Goal: Transaction & Acquisition: Purchase product/service

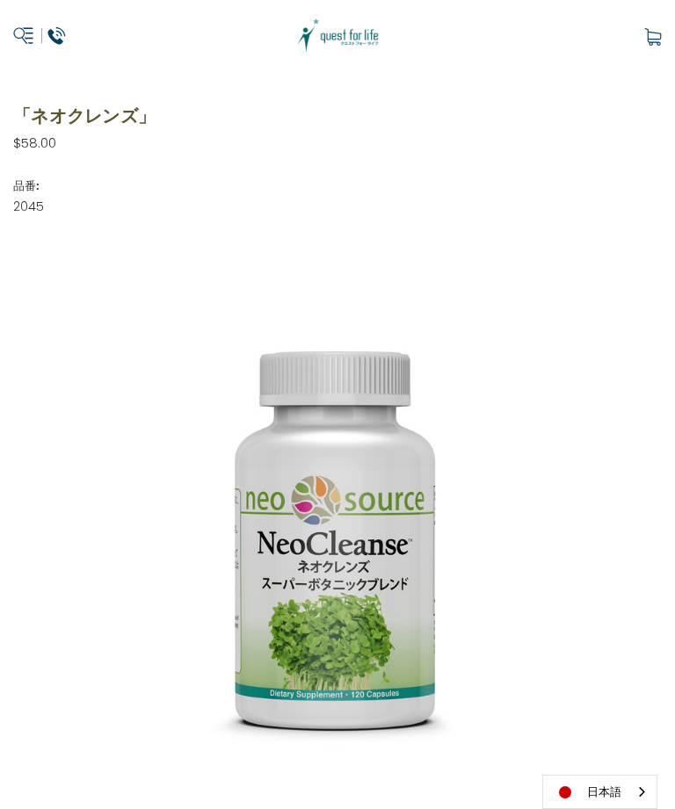
click at [326, 25] on img at bounding box center [338, 36] width 92 height 37
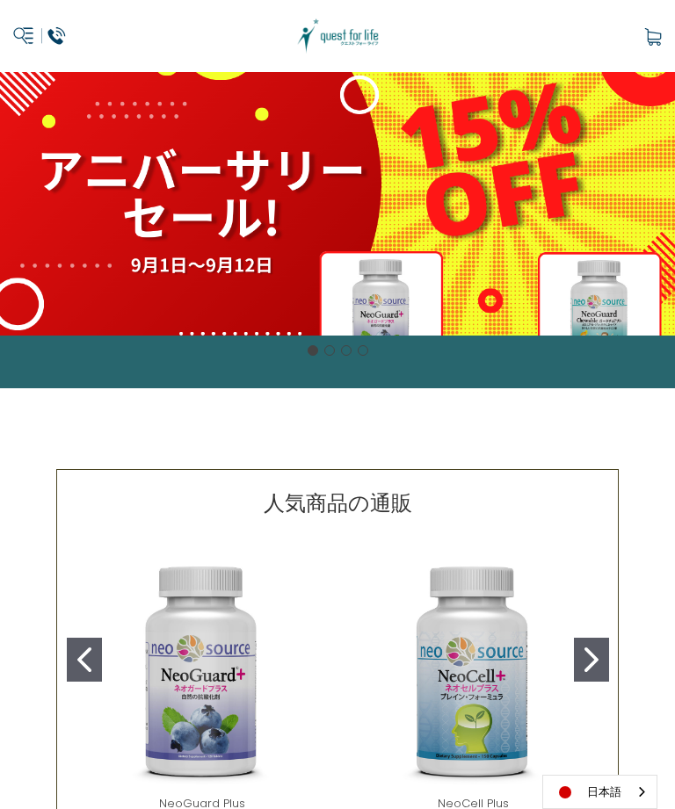
click at [119, 258] on div "細胞プロテクトセット 通常188ドル セール価格160ドル $28 OFF [DATE]～[DATE] [DATE]〜[DATE] 販売中" at bounding box center [337, 204] width 675 height 264
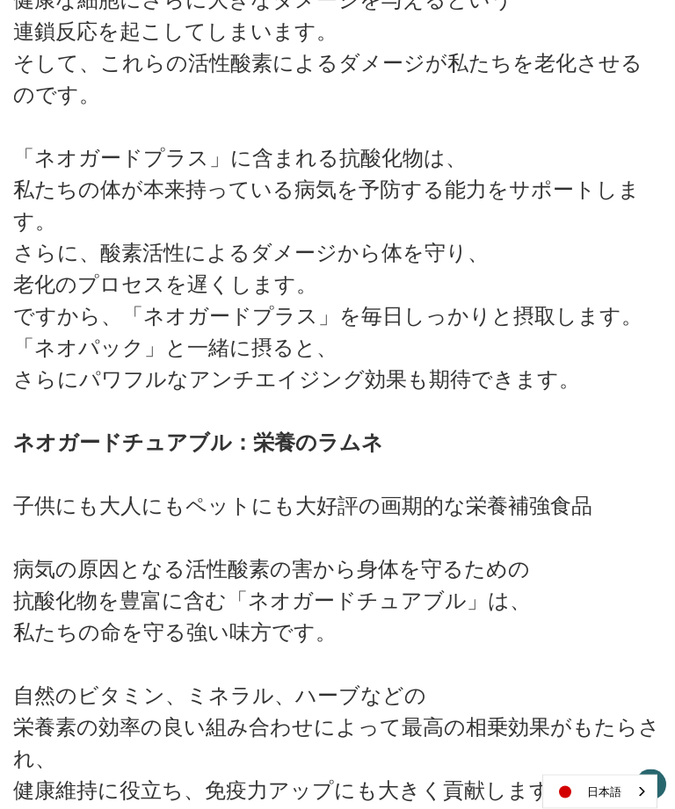
scroll to position [2556, 0]
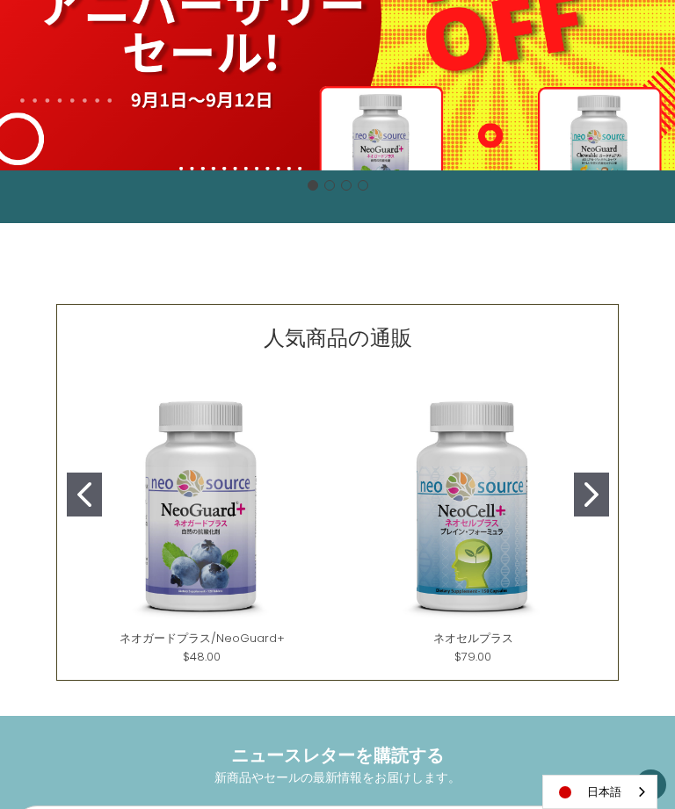
scroll to position [40, 0]
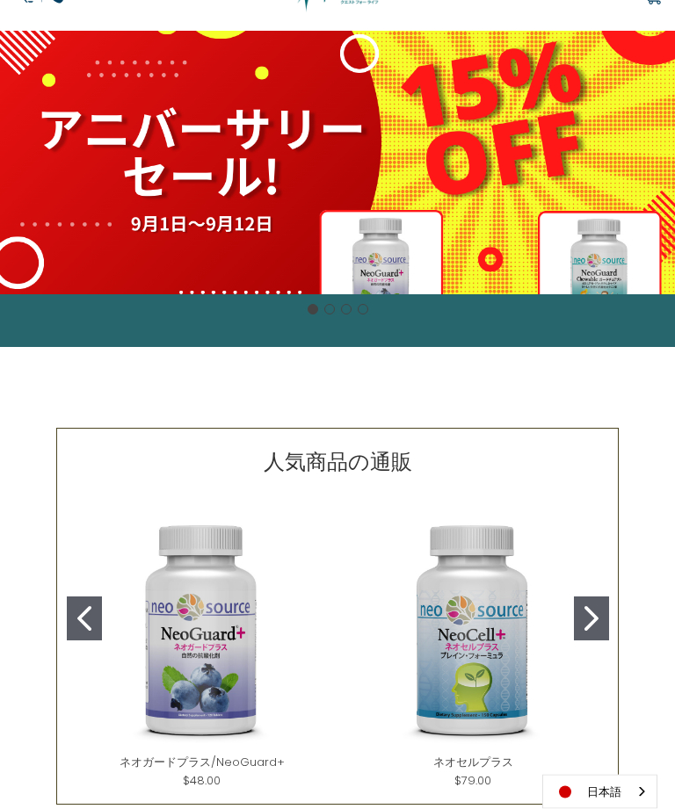
click at [194, 166] on div "細胞プロテクトセット 通常188ドル セール価格160ドル $28 OFF 2025年4月1日～4月30日 12月１日〜23日 販売中" at bounding box center [337, 164] width 675 height 264
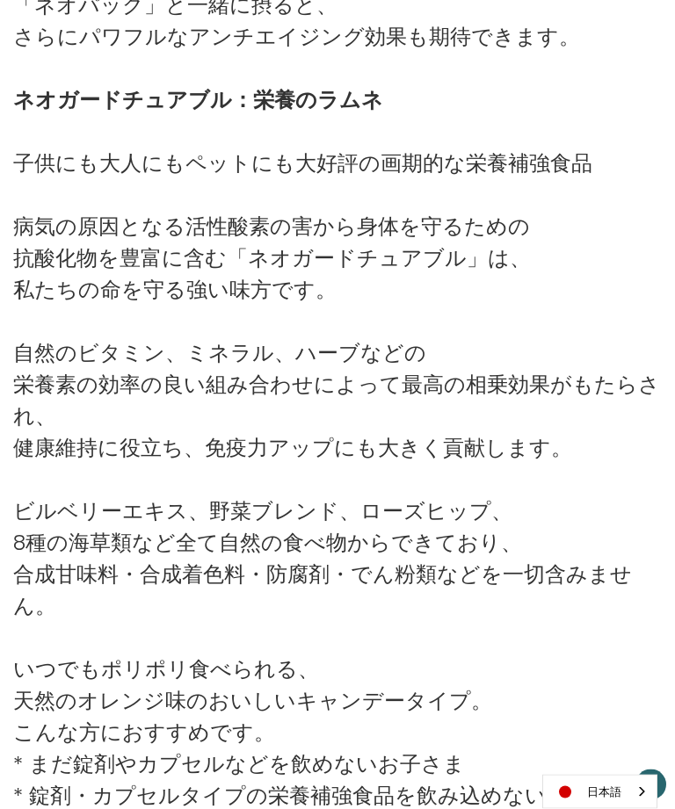
scroll to position [2897, 0]
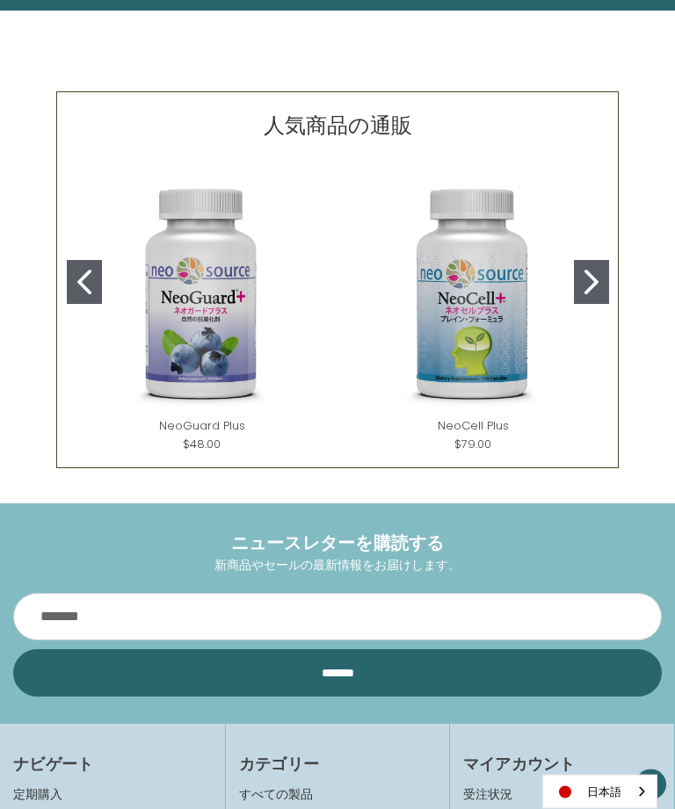
scroll to position [453, 0]
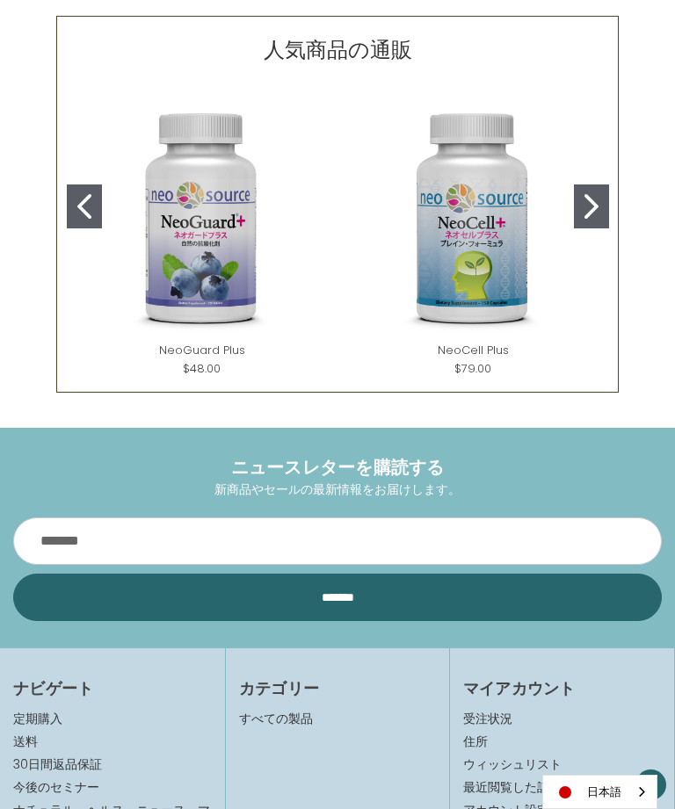
click at [84, 199] on icon "Go to slide 1" at bounding box center [84, 206] width 14 height 25
click at [104, 214] on img "NeoGuard Plus" at bounding box center [202, 219] width 243 height 243
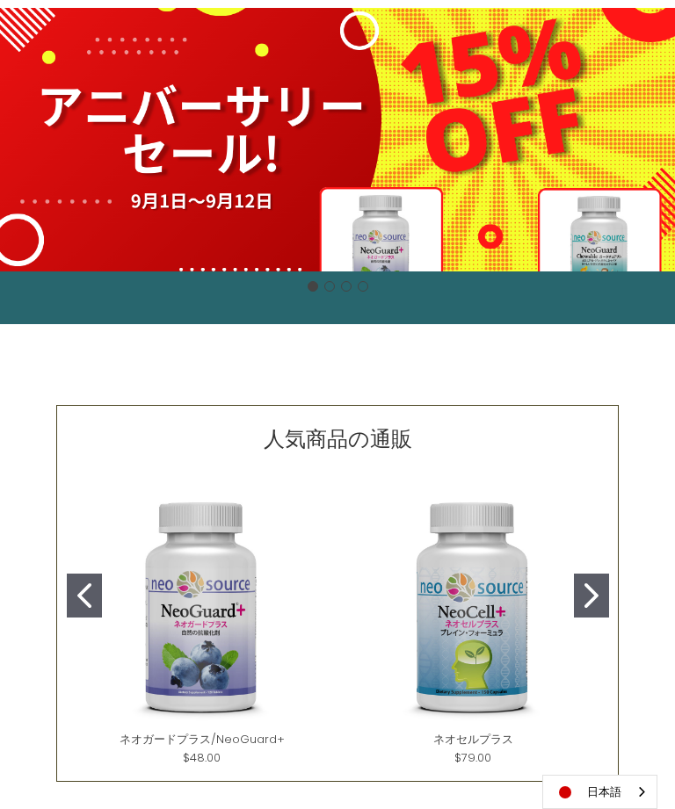
scroll to position [62, 0]
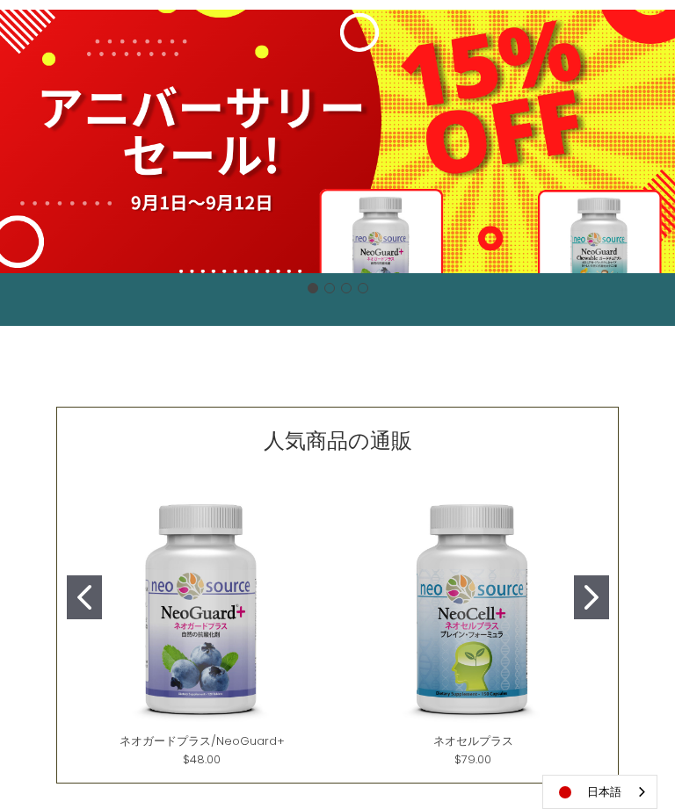
click at [226, 612] on img "NeoGuard Plus" at bounding box center [202, 610] width 243 height 243
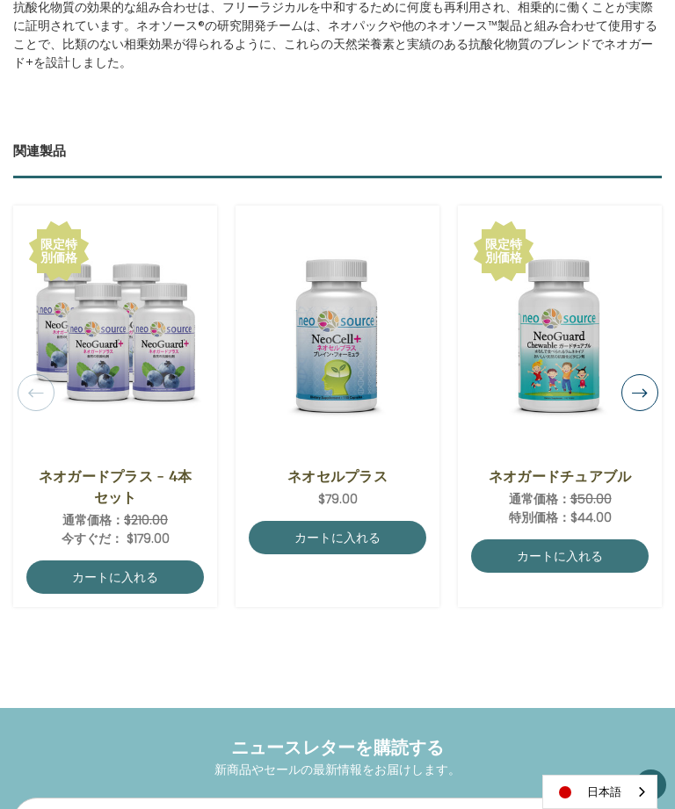
scroll to position [1772, 0]
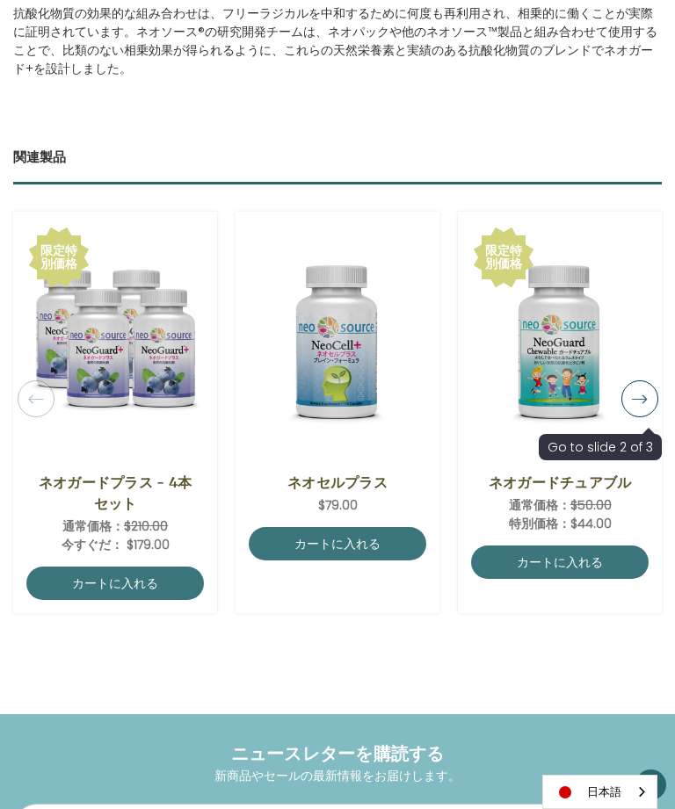
click at [641, 406] on button "Next" at bounding box center [639, 398] width 37 height 37
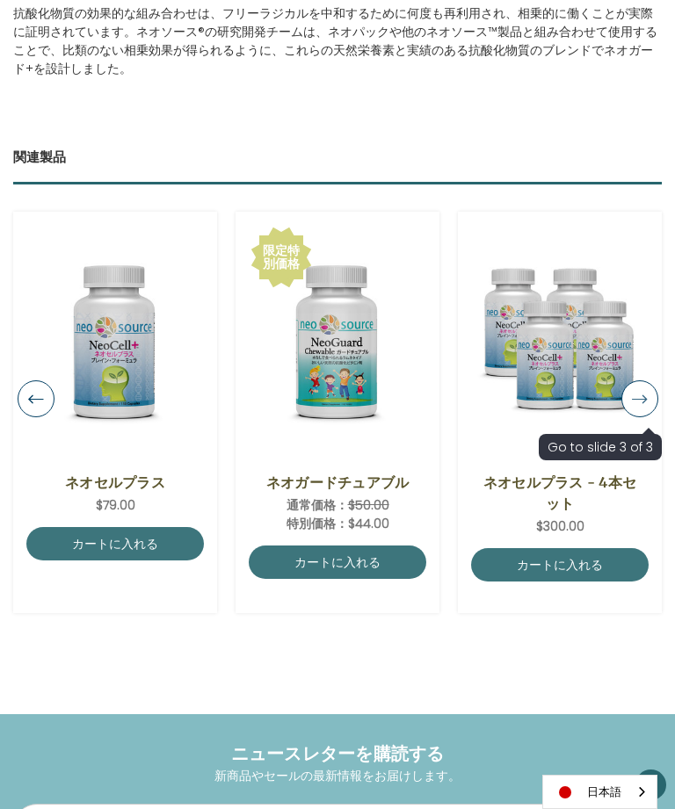
click at [634, 393] on button "Next" at bounding box center [639, 398] width 37 height 37
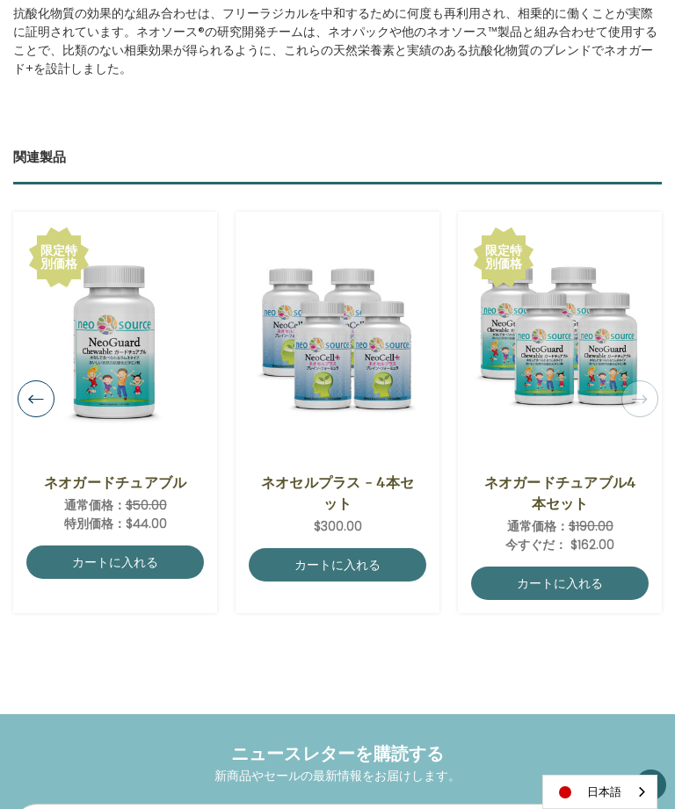
click at [122, 372] on img "NeoGuard Chewable,Was:$50.00,\aNow:$44.00\a" at bounding box center [114, 342] width 177 height 189
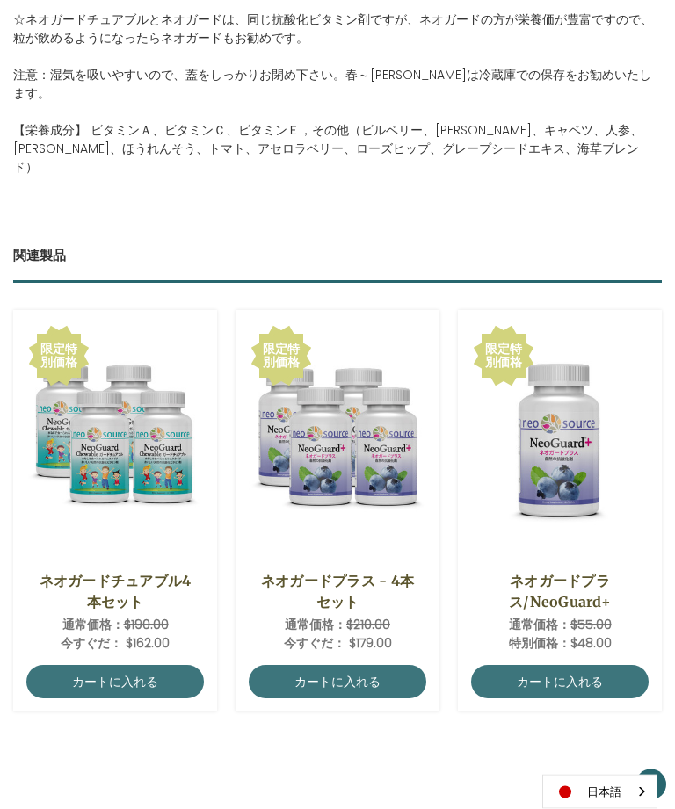
scroll to position [1465, 0]
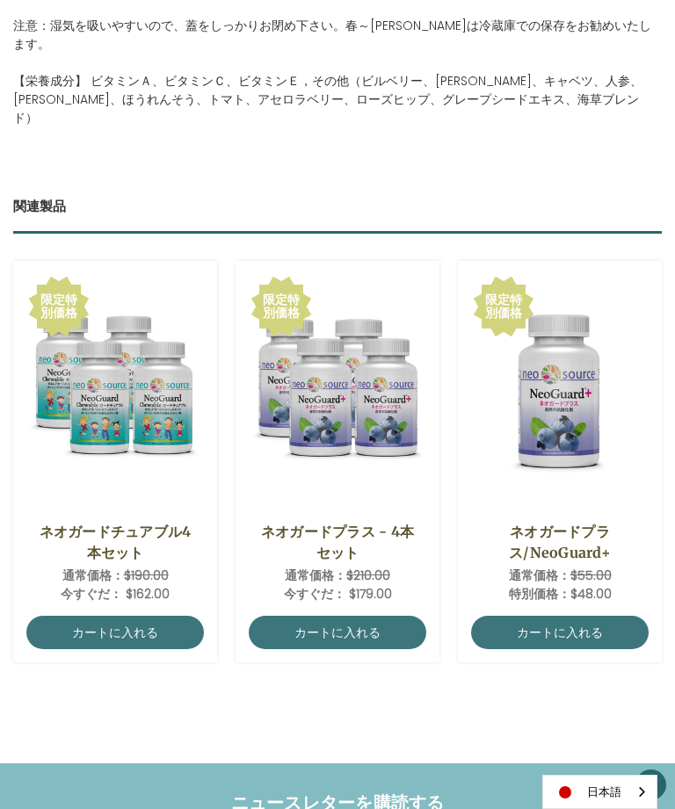
click at [575, 374] on img "NeoGuard Plus,Was:$55.00,\aNow:$48.00\a" at bounding box center [559, 391] width 177 height 189
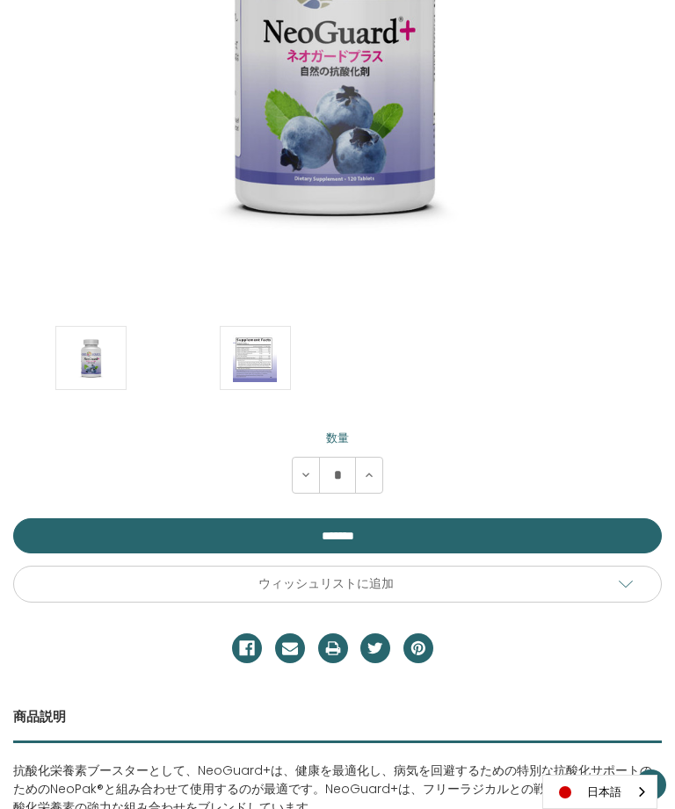
scroll to position [531, 0]
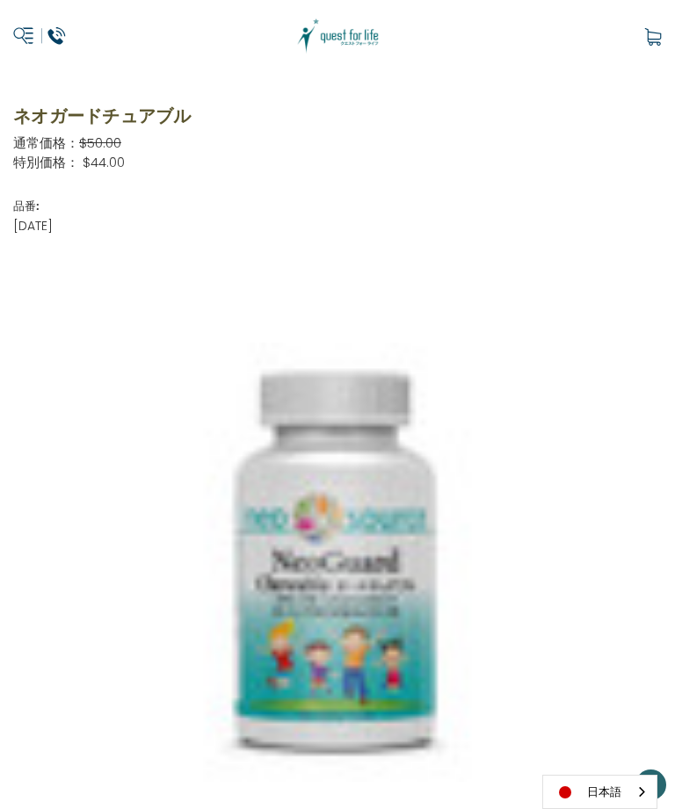
scroll to position [1521, 0]
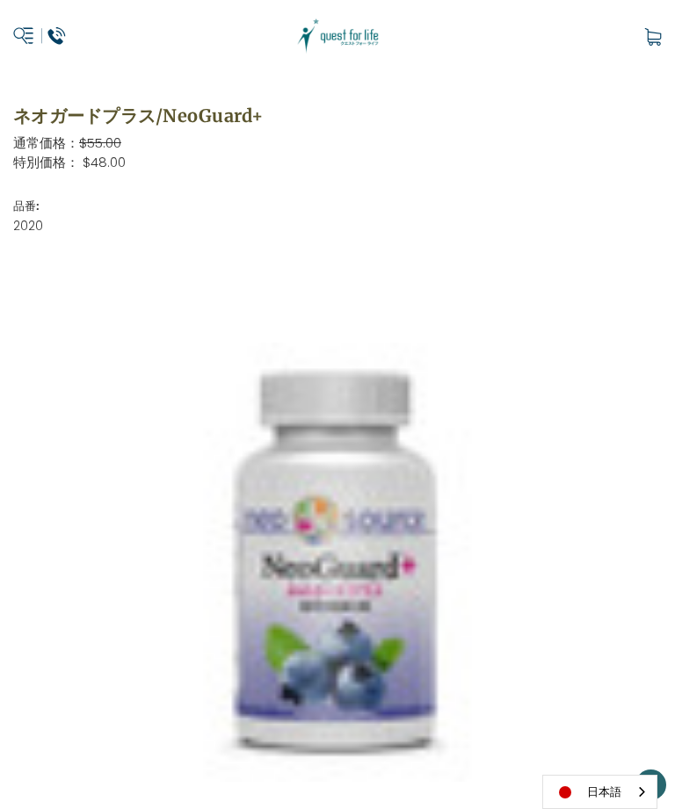
scroll to position [1772, 0]
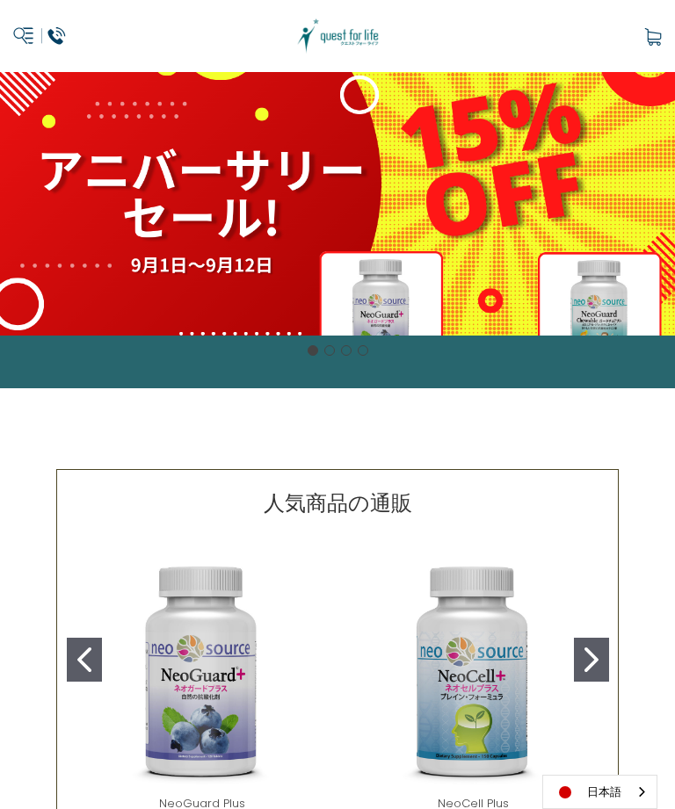
scroll to position [62, 0]
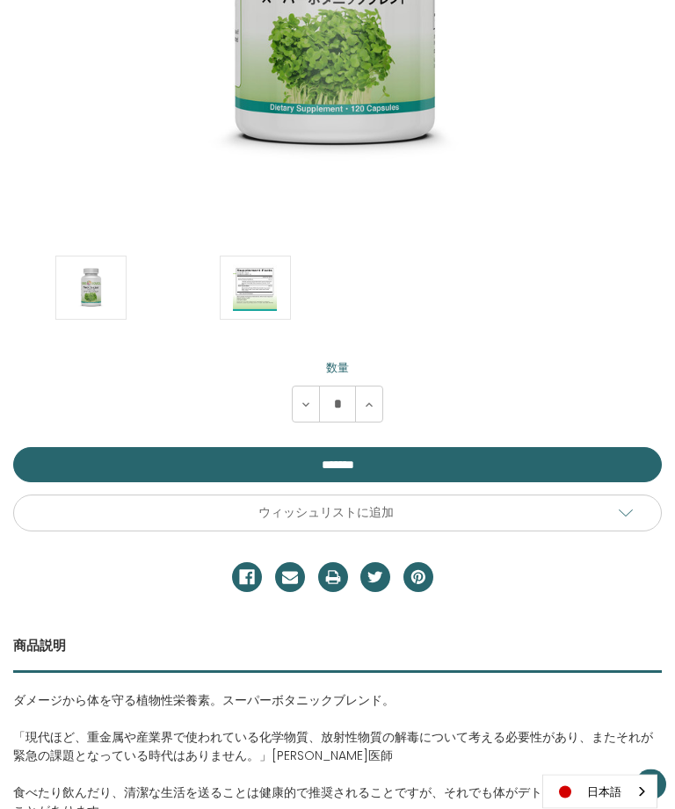
scroll to position [655, 0]
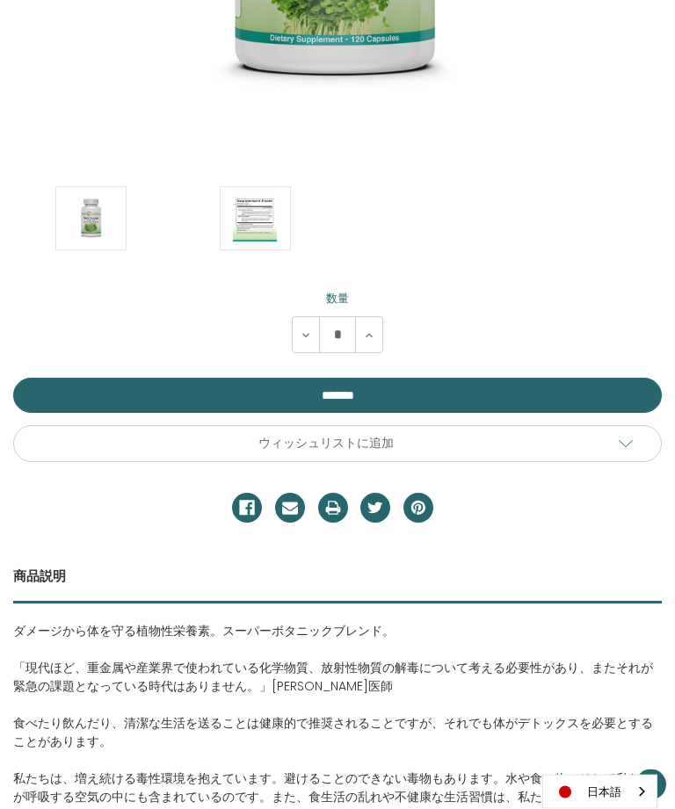
click at [273, 442] on span "ウィッシュリストに追加" at bounding box center [325, 444] width 135 height 16
click at [264, 455] on input "**********" at bounding box center [328, 461] width 631 height 33
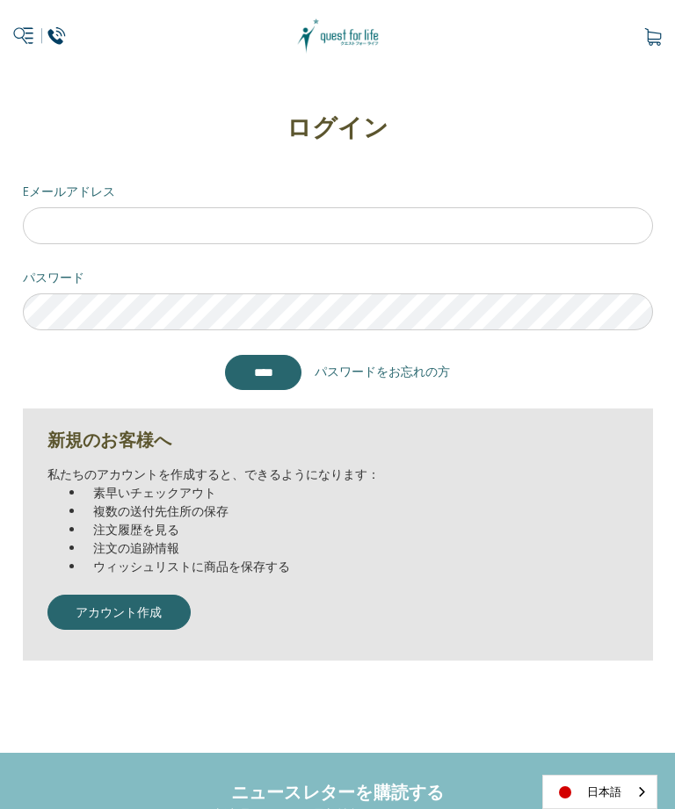
click at [119, 598] on button "アカウント作成" at bounding box center [119, 612] width 144 height 35
